Goal: Information Seeking & Learning: Find specific page/section

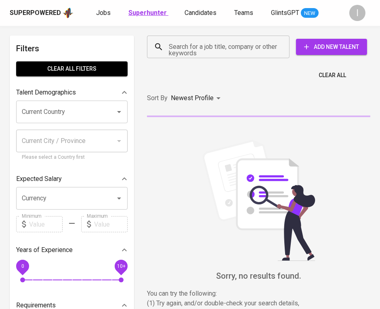
click at [145, 14] on b "Superhunter" at bounding box center [147, 13] width 38 height 8
type input "MOST_RELEVANT"
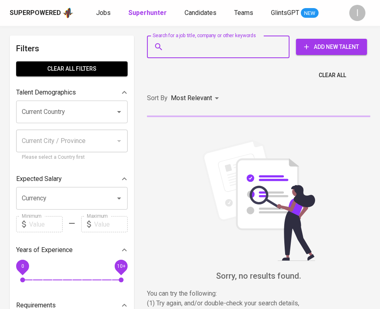
click at [202, 48] on input "Search for a job title, company or other keywords" at bounding box center [220, 46] width 107 height 15
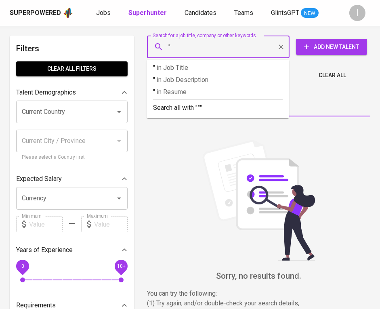
paste input "ANTA SPORTS INDONESIA RETAIL"
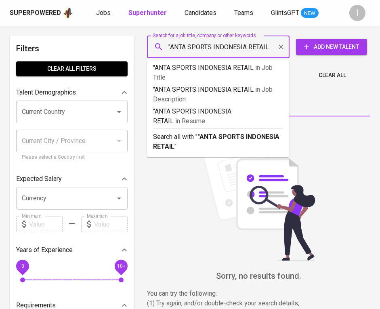
click at [266, 46] on input ""ANTA SPORTS INDONESIA RETAIL" at bounding box center [220, 46] width 107 height 15
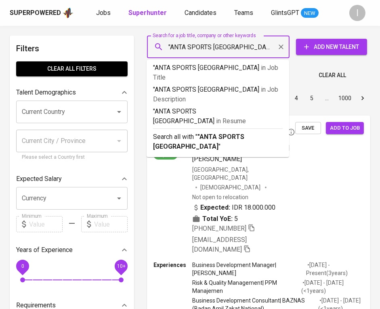
type input ""ANTA SPORTS INDONESIA""
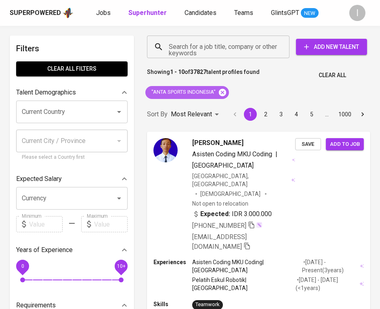
click at [224, 92] on icon at bounding box center [222, 91] width 7 height 7
click at [242, 49] on input "Search for a job title, company or other keywords" at bounding box center [220, 46] width 107 height 15
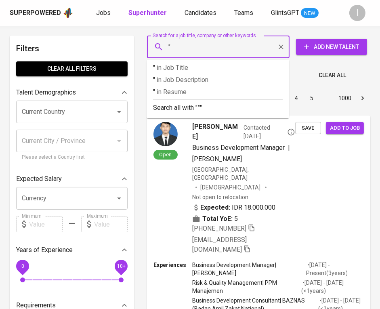
paste input "Cogo [GEOGRAPHIC_DATA]"
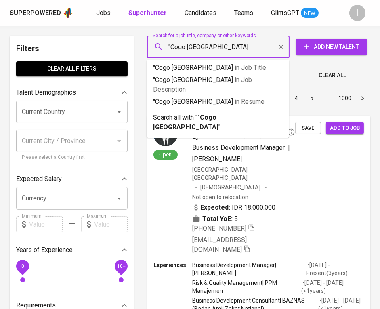
type input ""Cogo Port Indonesia""
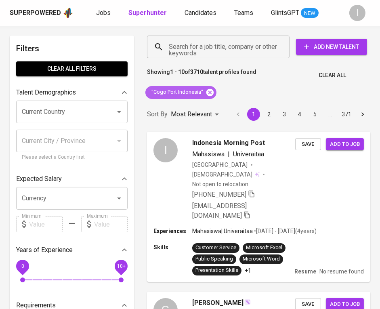
click at [207, 93] on icon at bounding box center [209, 91] width 7 height 7
click at [221, 47] on input "Search for a job title, company or other keywords" at bounding box center [220, 46] width 107 height 15
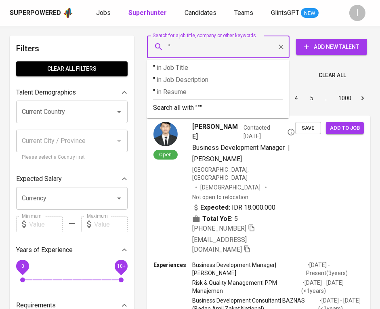
paste input "Fastex [GEOGRAPHIC_DATA]"
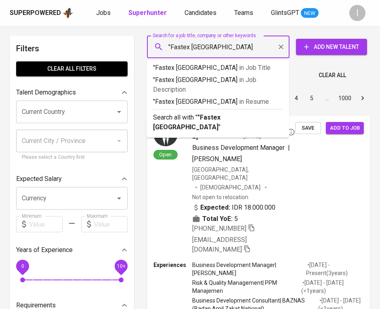
type input ""Fastex Indo Jaya""
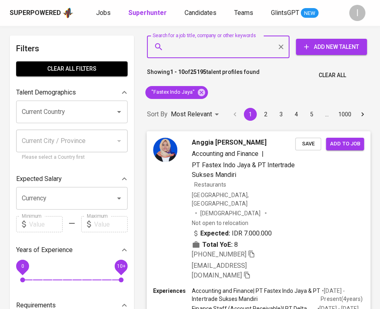
scroll to position [2, 0]
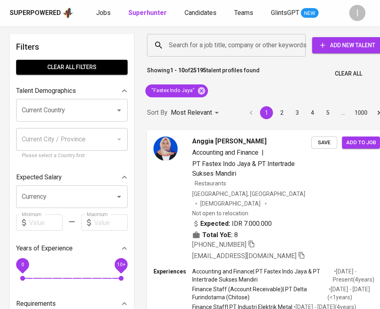
scroll to position [2, 0]
click at [253, 240] on icon "button" at bounding box center [251, 243] width 7 height 7
